Goal: Obtain resource: Obtain resource

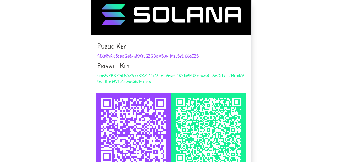
scroll to position [101, 0]
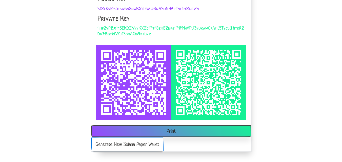
click at [148, 148] on button "Generate New Solana Paper Wallet" at bounding box center [127, 144] width 72 height 14
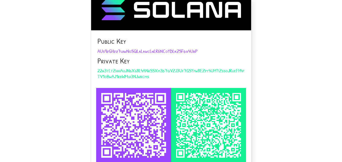
scroll to position [50, 0]
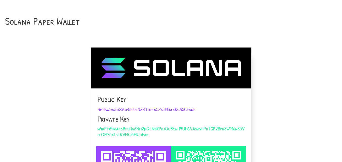
scroll to position [101, 0]
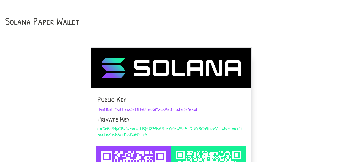
scroll to position [50, 0]
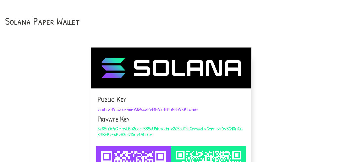
scroll to position [101, 0]
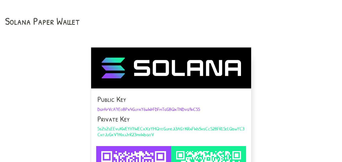
scroll to position [50, 0]
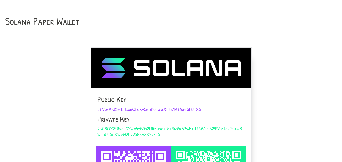
scroll to position [101, 0]
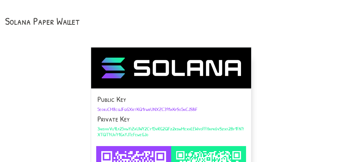
scroll to position [50, 0]
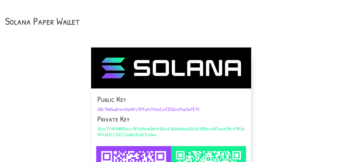
scroll to position [101, 0]
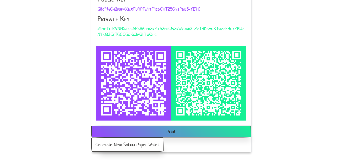
drag, startPoint x: 187, startPoint y: 34, endPoint x: 173, endPoint y: 26, distance: 16.2
click at [187, 34] on h5 "2LmeTYfRVNN5jpucSPsHAppr2rMtS2ehCW2rWrok63fZz7BDdvoK7wzzFBcyPKUzNYaQ3CfTGCCGqKg…" at bounding box center [170, 31] width 147 height 12
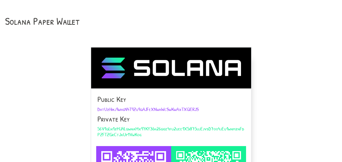
scroll to position [50, 0]
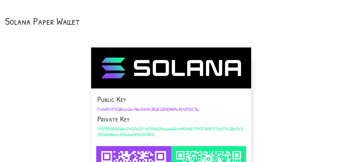
scroll to position [101, 0]
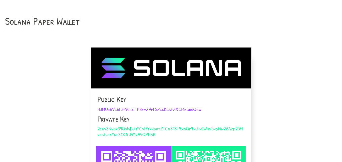
scroll to position [50, 0]
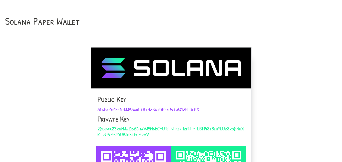
scroll to position [101, 0]
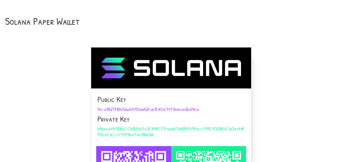
scroll to position [50, 0]
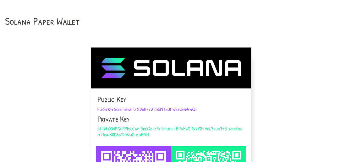
scroll to position [101, 0]
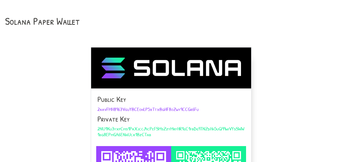
scroll to position [50, 0]
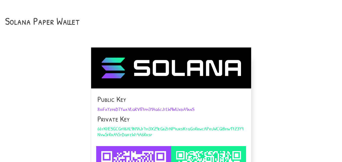
scroll to position [101, 0]
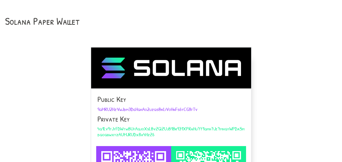
scroll to position [50, 0]
